Goal: Task Accomplishment & Management: Manage account settings

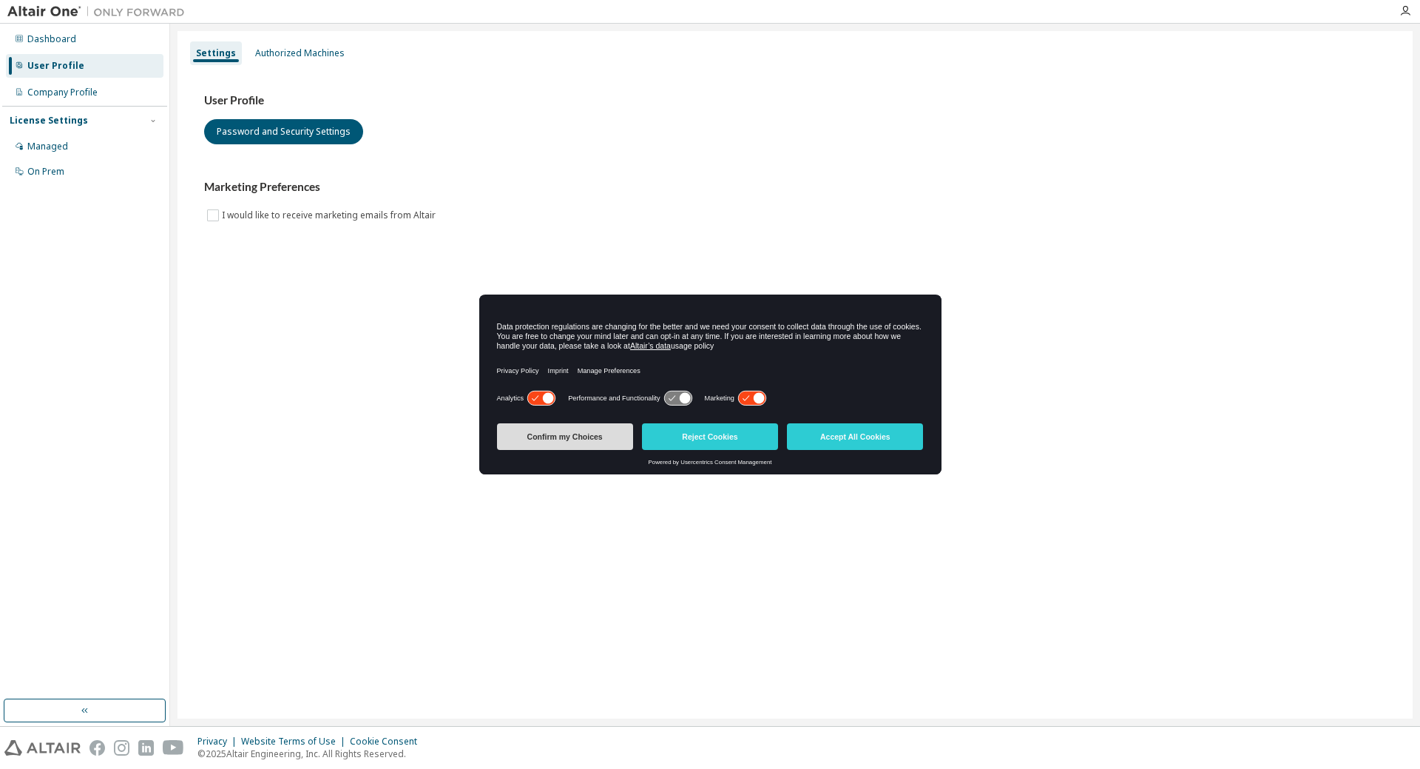
click at [575, 432] on button "Confirm my Choices" at bounding box center [565, 436] width 136 height 27
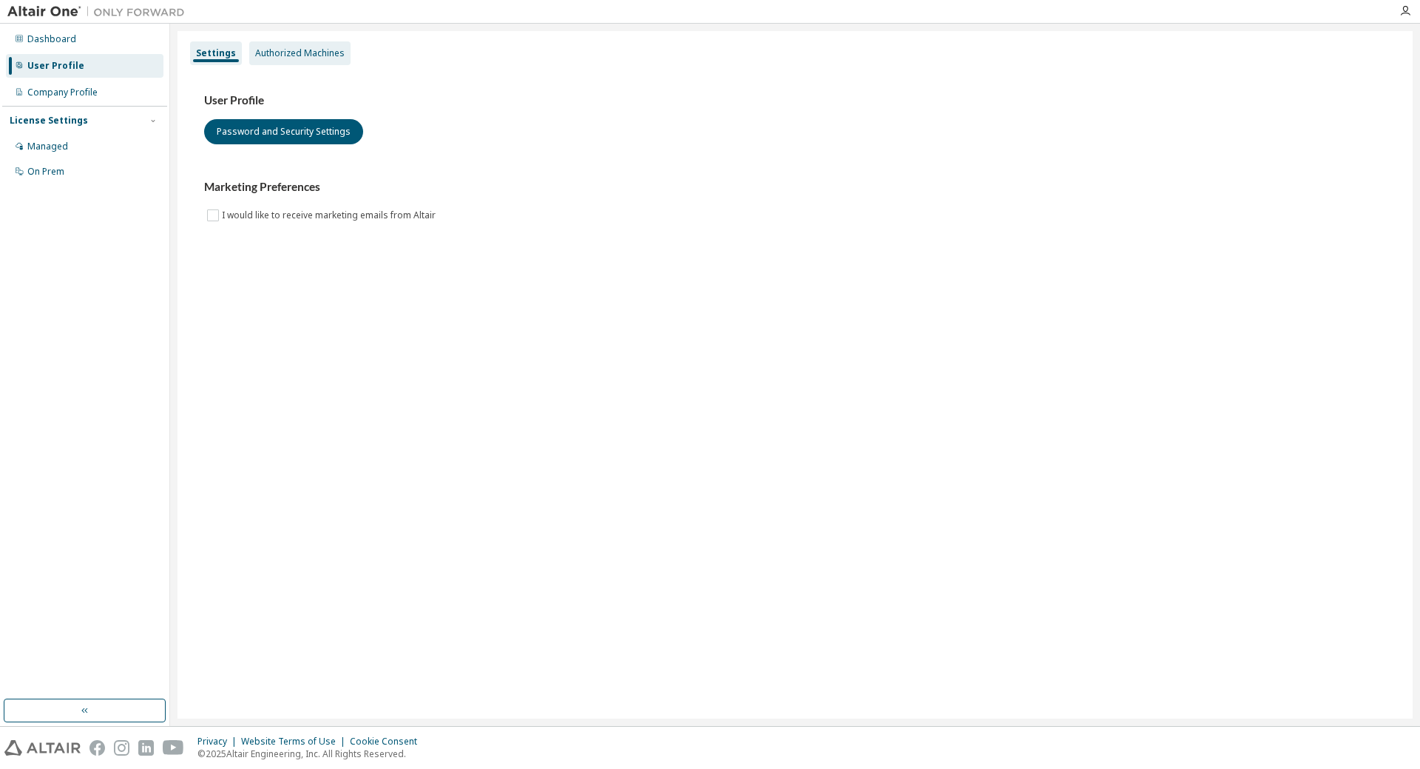
click at [280, 55] on div "Authorized Machines" at bounding box center [300, 53] width 90 height 12
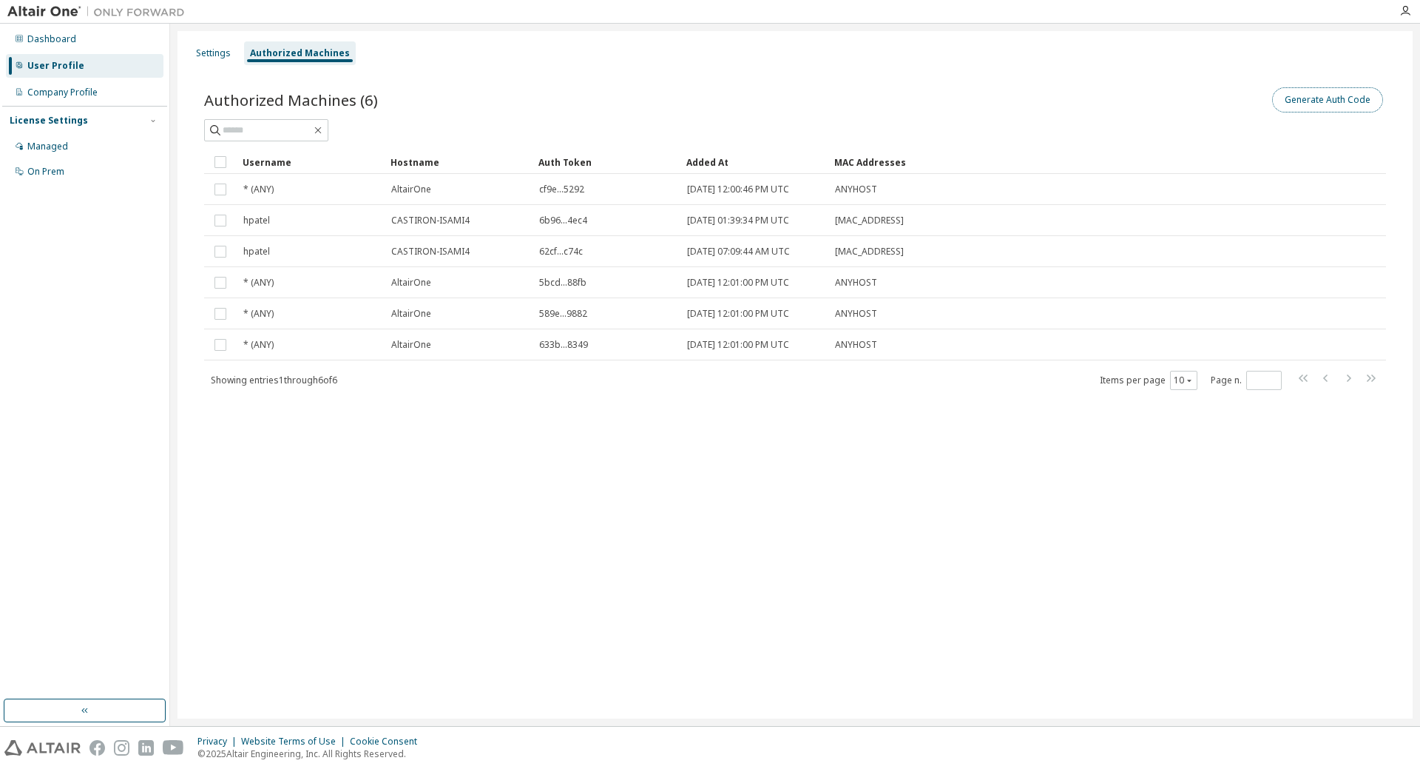
click at [1310, 98] on button "Generate Auth Code" at bounding box center [1327, 99] width 111 height 25
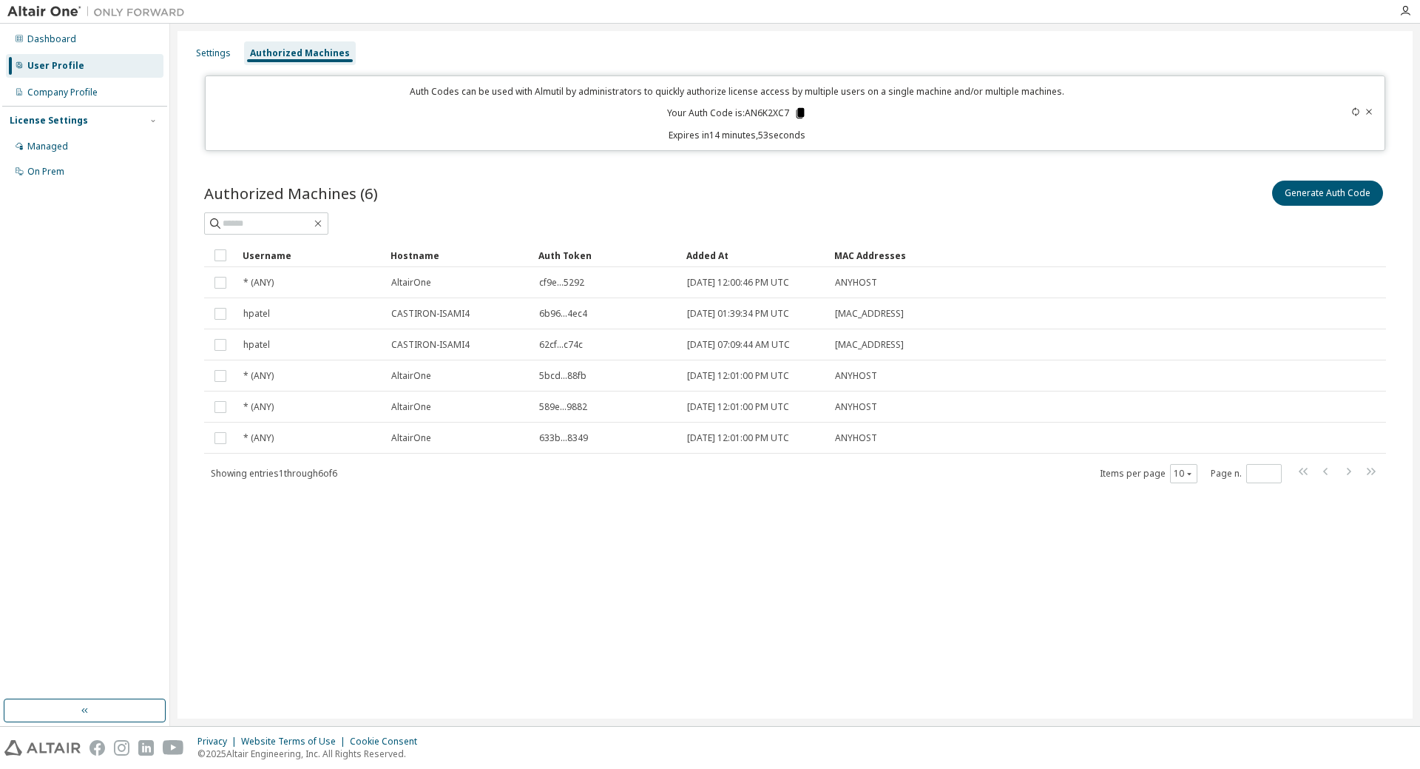
click at [800, 115] on icon at bounding box center [801, 113] width 8 height 10
